Goal: Information Seeking & Learning: Learn about a topic

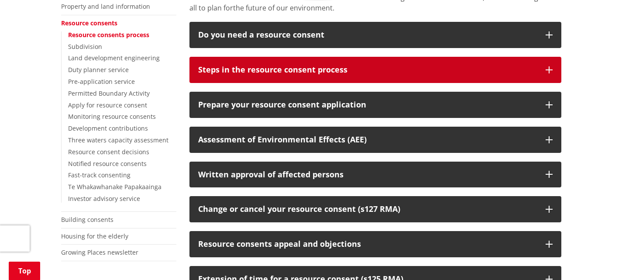
scroll to position [218, 0]
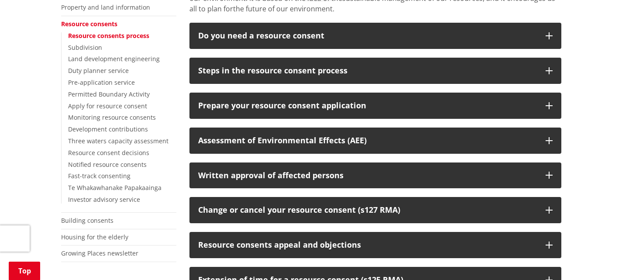
click at [616, 103] on div "Home Services and facilities Consents, building and property Resource consents …" at bounding box center [311, 194] width 622 height 601
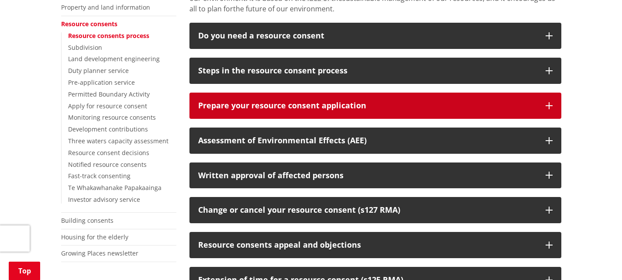
click at [545, 103] on icon "button" at bounding box center [548, 105] width 7 height 7
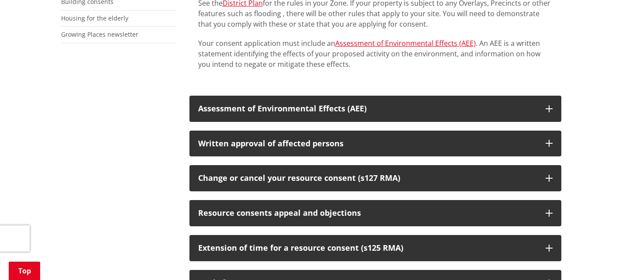
scroll to position [436, 0]
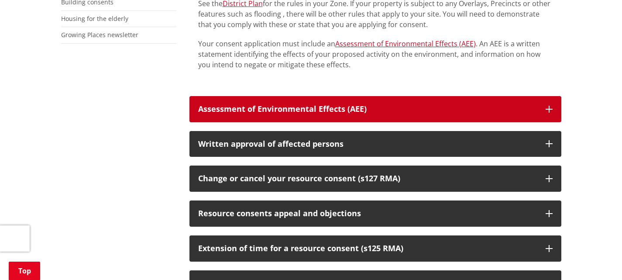
click at [546, 108] on icon "button" at bounding box center [548, 109] width 7 height 7
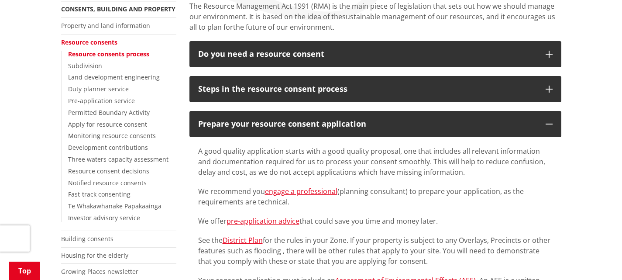
scroll to position [218, 0]
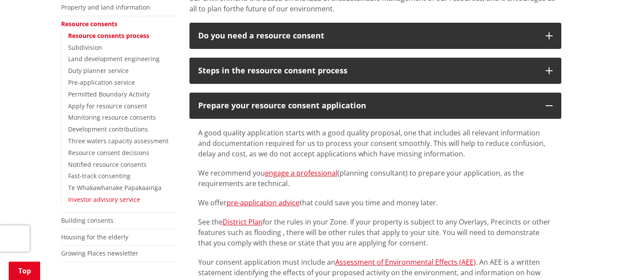
click at [94, 199] on link "Investor advisory service" at bounding box center [104, 199] width 72 height 8
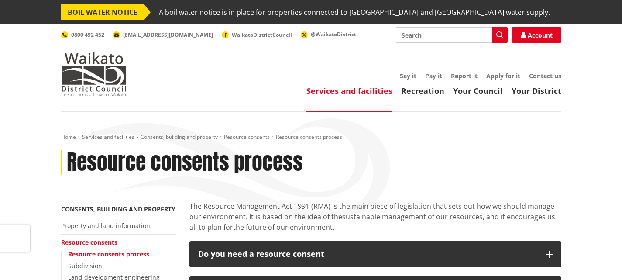
scroll to position [218, 0]
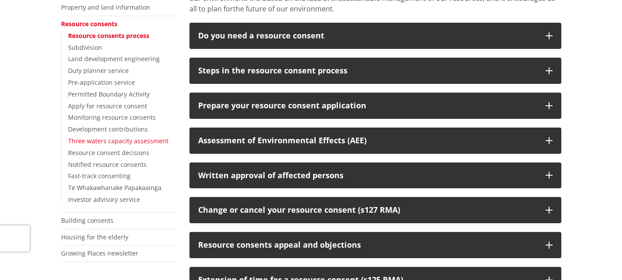
click at [108, 140] on link "Three waters capacity assessment" at bounding box center [118, 141] width 100 height 8
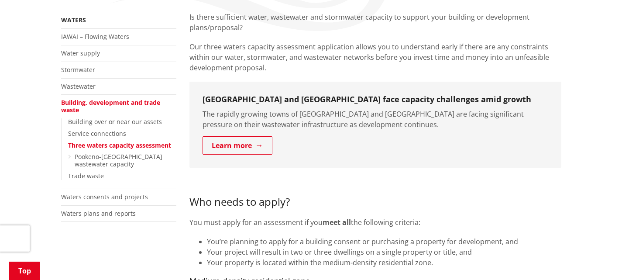
scroll to position [174, 0]
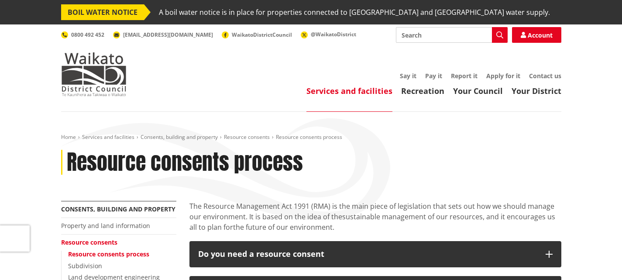
scroll to position [218, 0]
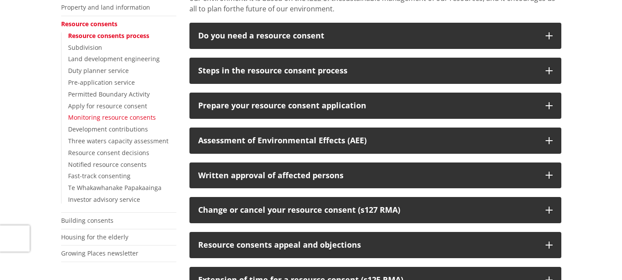
click at [113, 118] on link "Monitoring resource consents" at bounding box center [112, 117] width 88 height 8
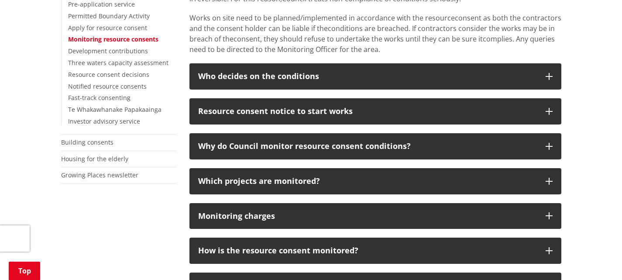
scroll to position [305, 0]
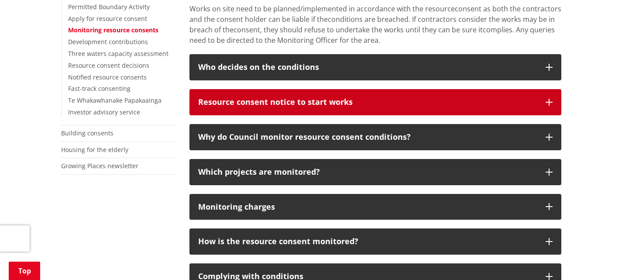
click at [551, 104] on icon "button" at bounding box center [548, 102] width 7 height 7
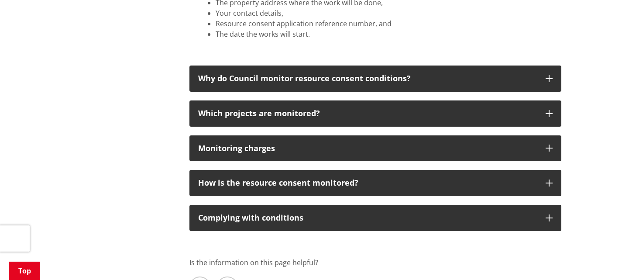
scroll to position [523, 0]
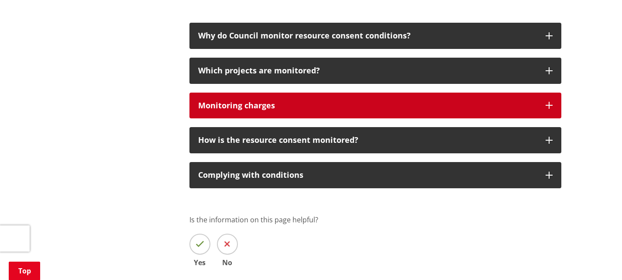
click at [543, 107] on button "Monitoring charges" at bounding box center [375, 105] width 372 height 26
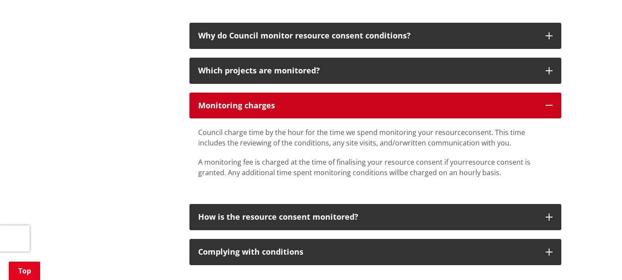
scroll to position [567, 0]
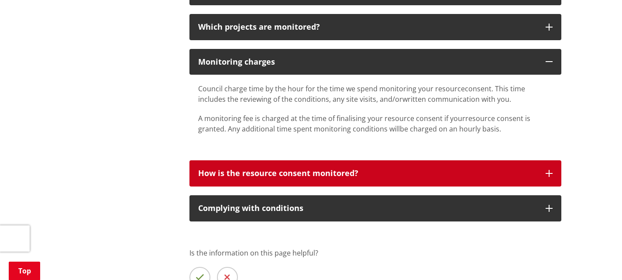
click at [552, 173] on icon "button" at bounding box center [548, 173] width 7 height 7
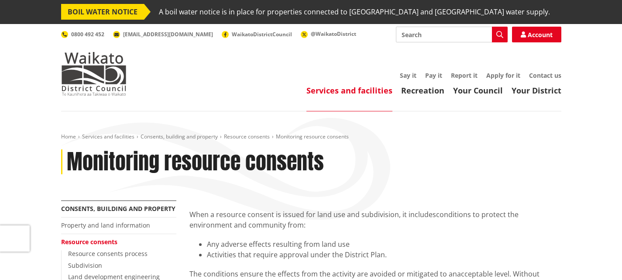
scroll to position [0, 0]
